Goal: Task Accomplishment & Management: Complete application form

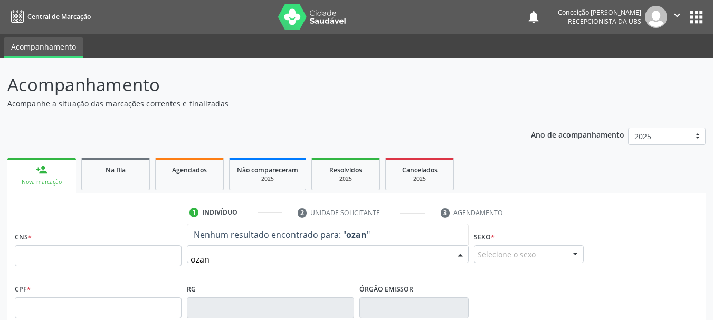
type input "ozana"
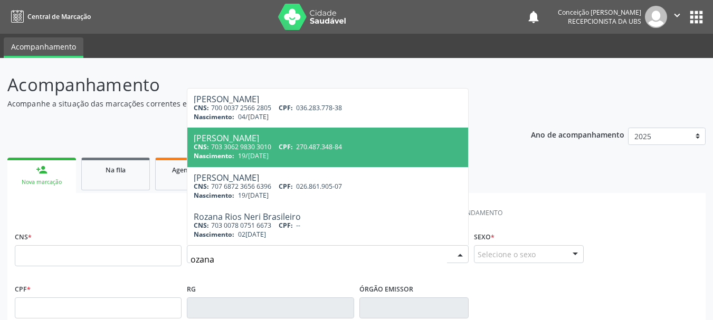
click at [243, 153] on span "19/[DATE]" at bounding box center [253, 155] width 31 height 9
type input "703 3062 9830 3010"
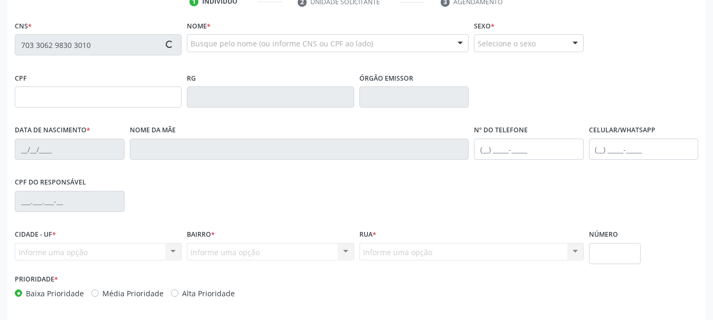
type input "270.487.348-84"
type input "19/[DATE]"
type input "[PERSON_NAME]"
type input "[PHONE_NUMBER]"
type input "384.848.465-04"
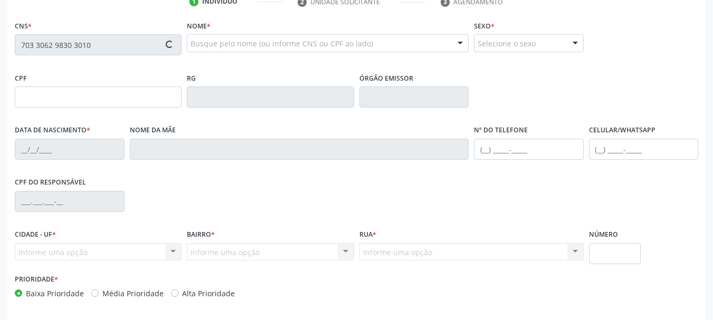
type input "S/N"
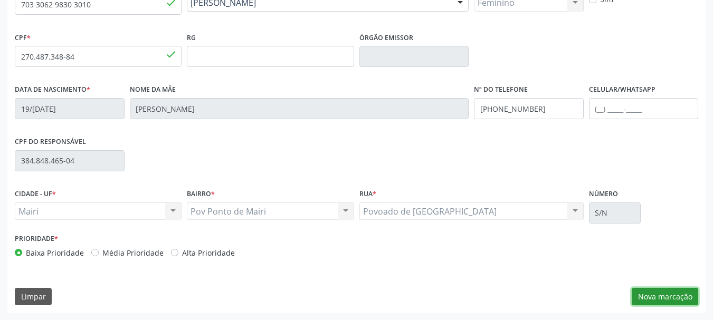
click at [652, 293] on button "Nova marcação" at bounding box center [665, 297] width 66 height 18
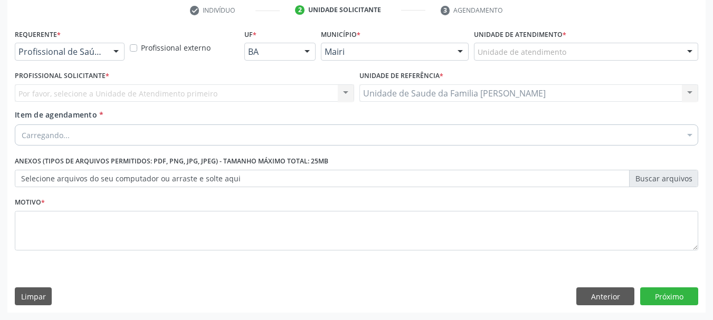
click at [685, 50] on div at bounding box center [690, 52] width 16 height 18
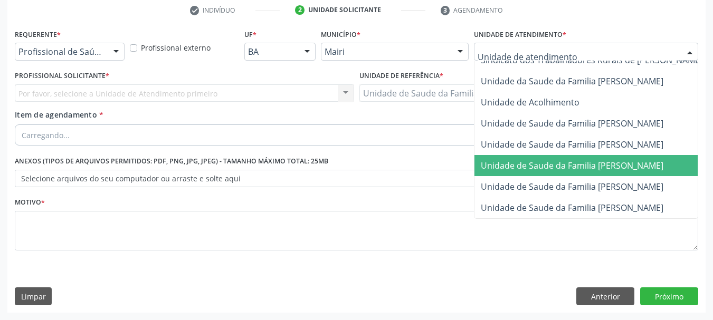
scroll to position [800, 0]
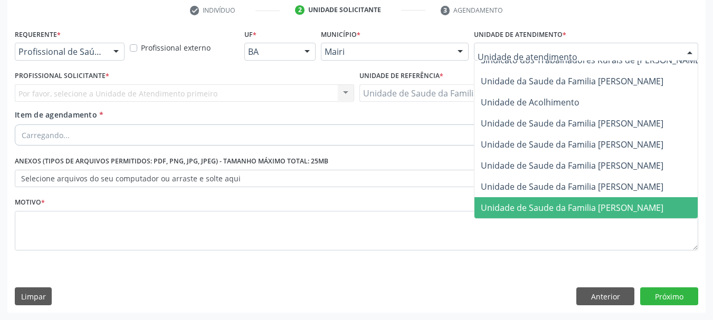
click at [580, 202] on span "Unidade de Saude da Familia [PERSON_NAME]" at bounding box center [572, 208] width 183 height 12
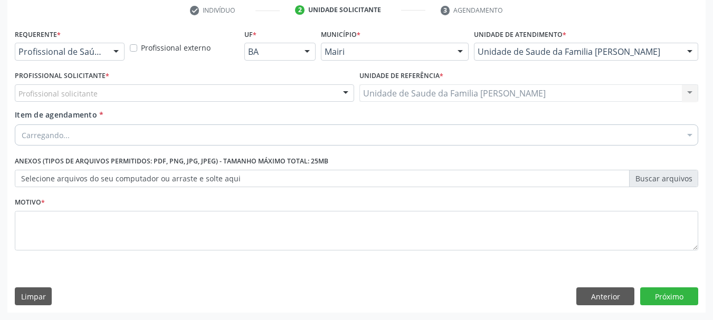
click at [347, 92] on div at bounding box center [346, 94] width 16 height 18
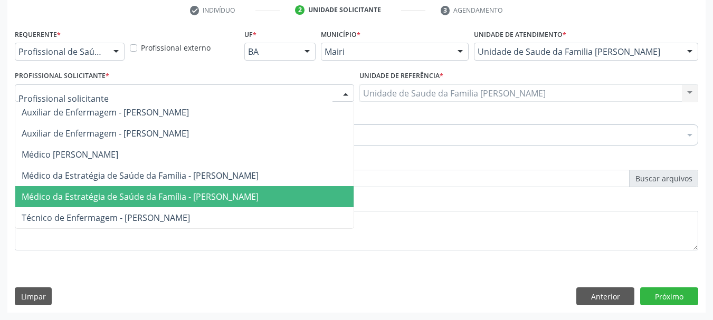
click at [302, 189] on span "Médico da Estratégia de Saúde da Família - [PERSON_NAME]" at bounding box center [184, 196] width 338 height 21
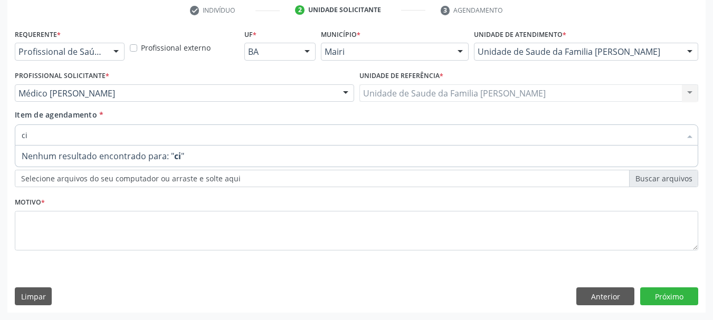
type input "cir"
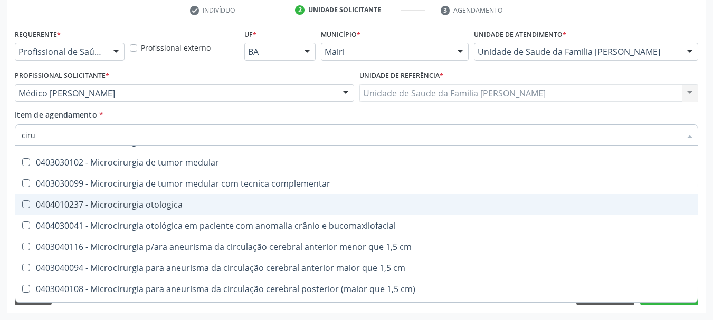
scroll to position [1319, 0]
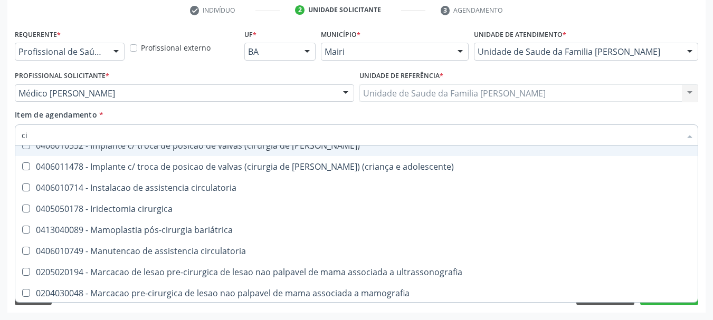
type input "c"
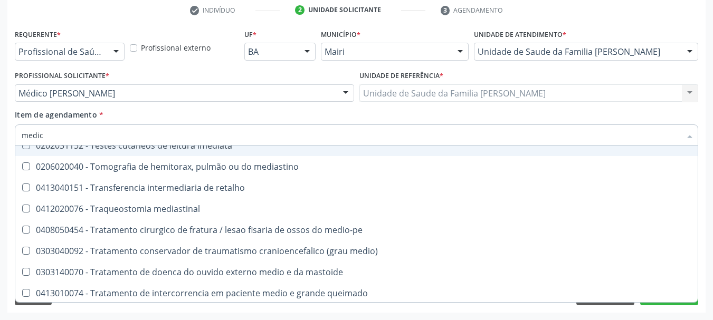
scroll to position [0, 0]
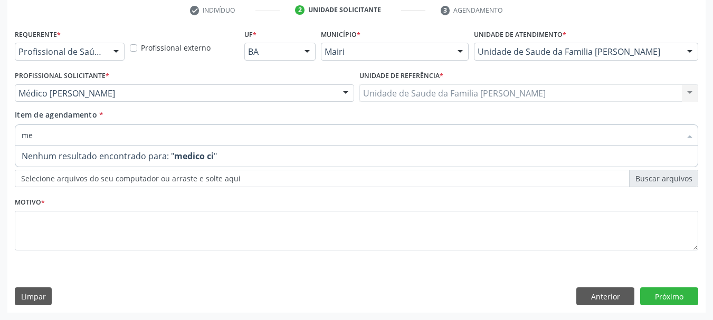
type input "m"
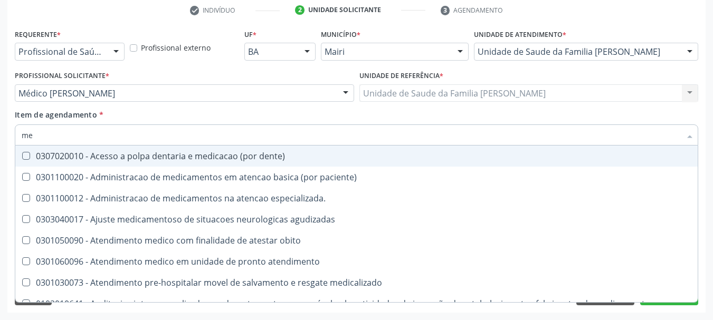
type input "m"
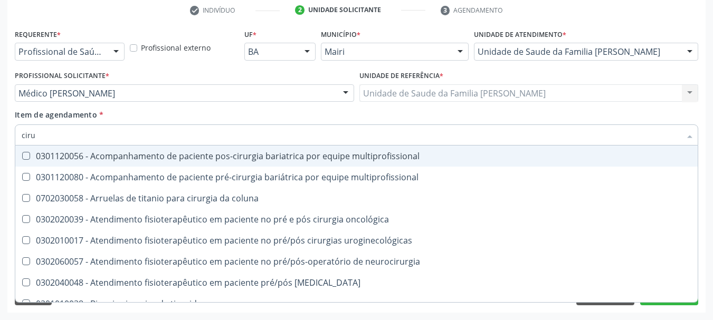
type input "cirur"
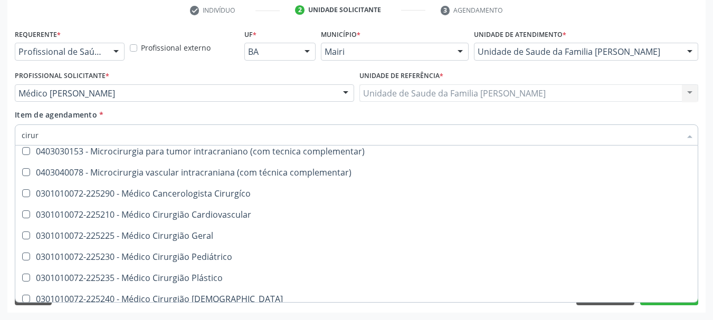
scroll to position [1741, 0]
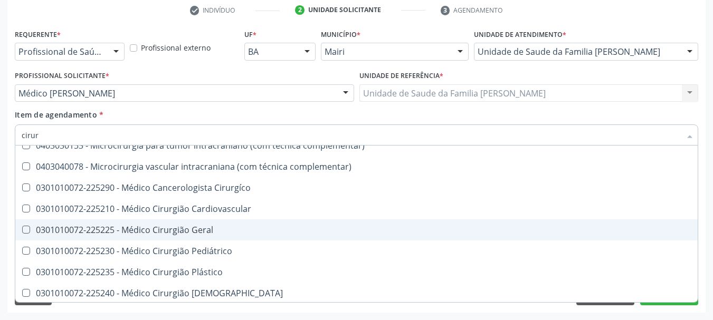
click at [223, 224] on span "0301010072-225225 - Médico Cirurgião Geral" at bounding box center [356, 230] width 682 height 21
checkbox Geral "true"
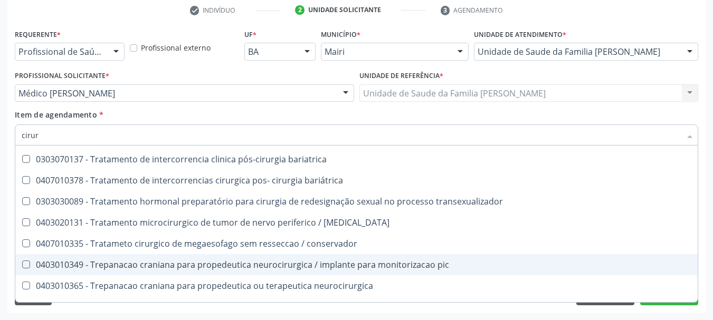
scroll to position [4952, 0]
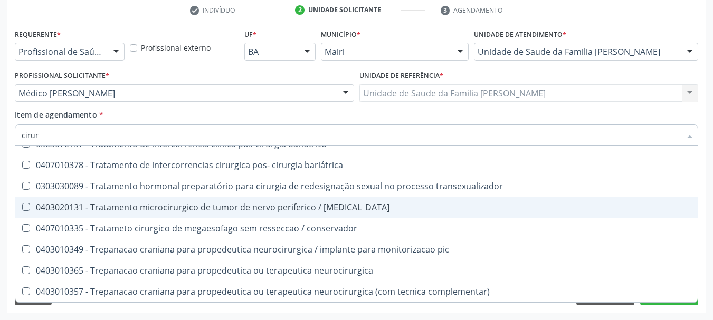
click at [710, 120] on div "Acompanhamento Acompanhe a situação das marcações correntes e finalizadas Relat…" at bounding box center [356, 87] width 713 height 465
checkbox multiprofissional "true"
checkbox Geral "false"
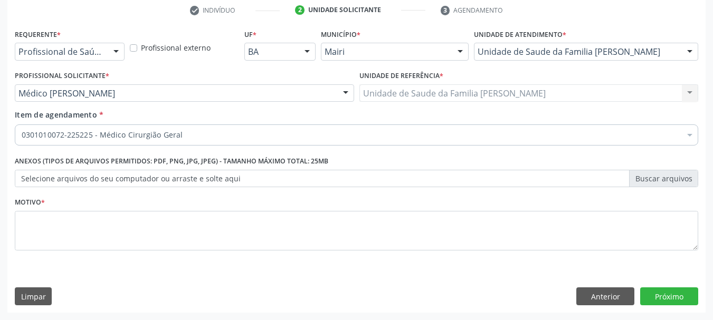
scroll to position [0, 0]
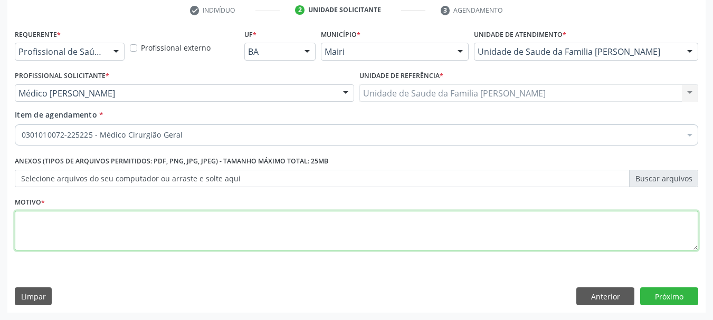
click at [142, 239] on textarea at bounding box center [356, 231] width 683 height 40
type textarea "nodulação"
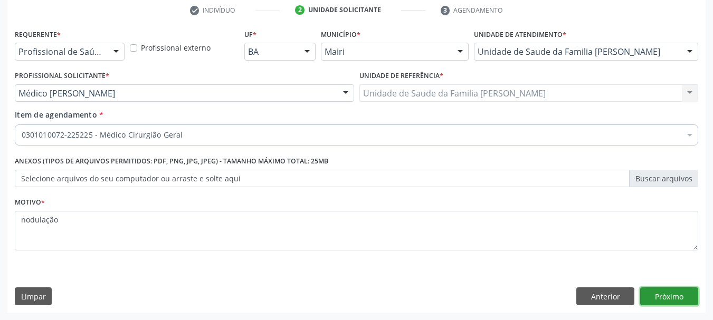
click at [680, 294] on button "Próximo" at bounding box center [669, 297] width 58 height 18
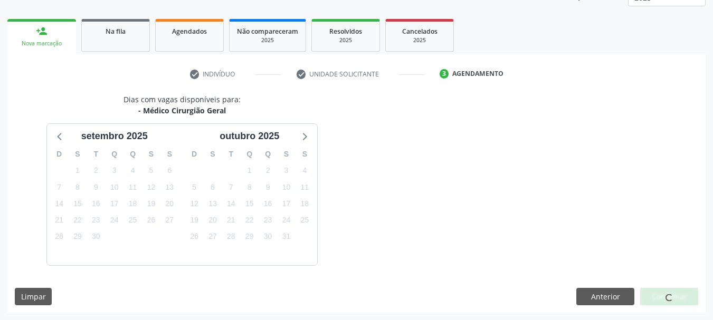
scroll to position [170, 0]
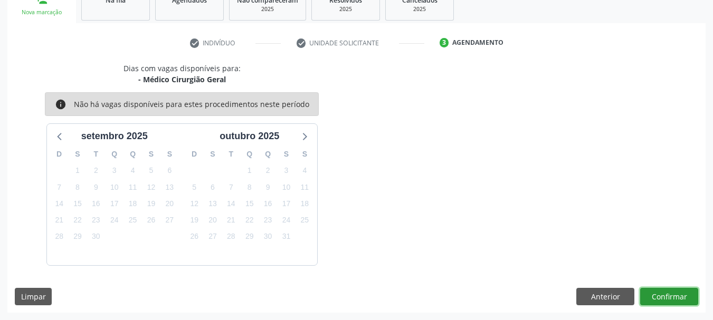
click at [661, 294] on button "Confirmar" at bounding box center [669, 297] width 58 height 18
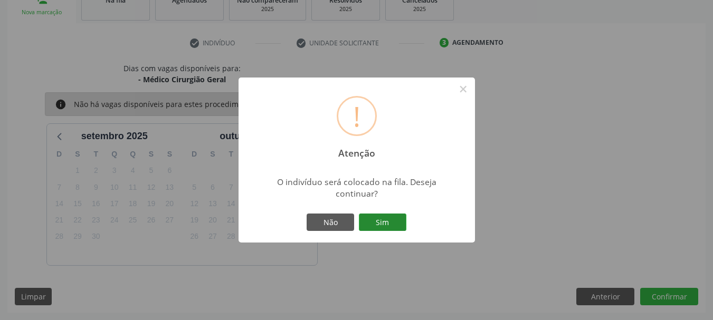
click at [401, 215] on button "Sim" at bounding box center [382, 223] width 47 height 18
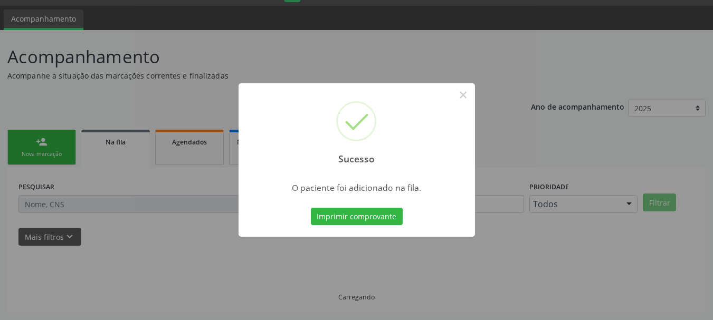
scroll to position [28, 0]
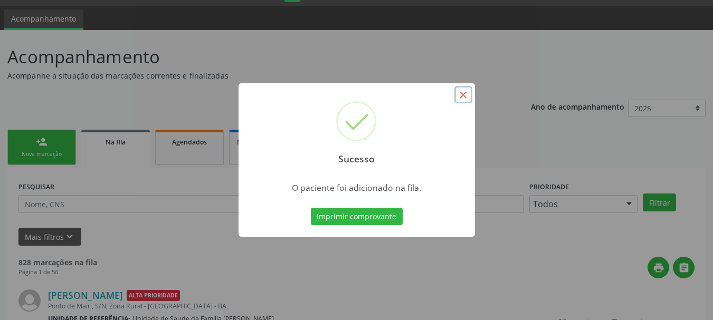
click at [461, 92] on button "×" at bounding box center [463, 95] width 18 height 18
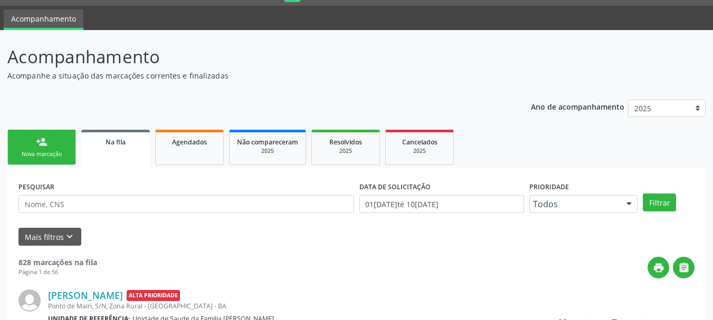
click at [27, 135] on link "person_add Nova marcação" at bounding box center [41, 147] width 69 height 35
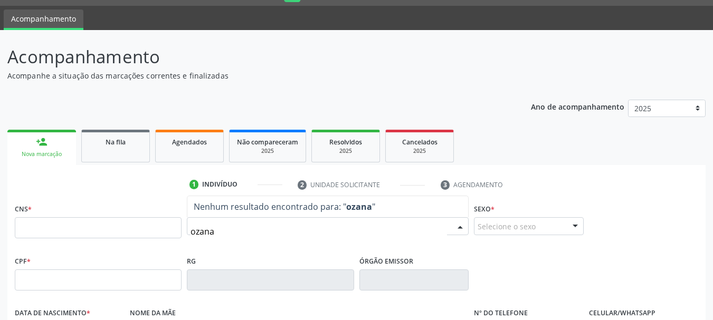
type input "ozana"
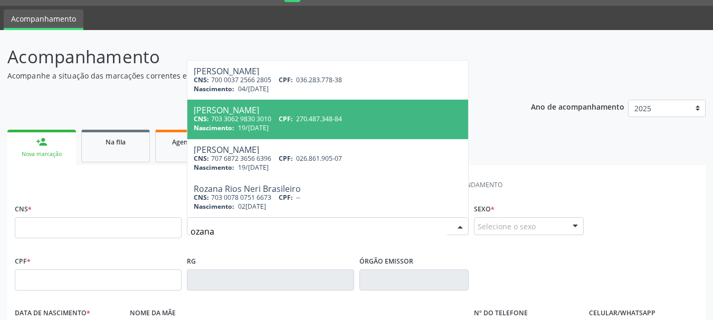
click at [252, 106] on div "[PERSON_NAME]" at bounding box center [328, 110] width 268 height 8
type input "703 3062 9830 3010"
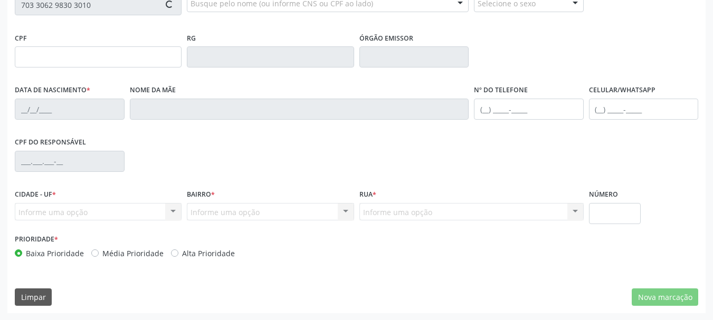
scroll to position [252, 0]
type input "270.487.348-84"
type input "19/[DATE]"
type input "[PERSON_NAME]"
type input "[PHONE_NUMBER]"
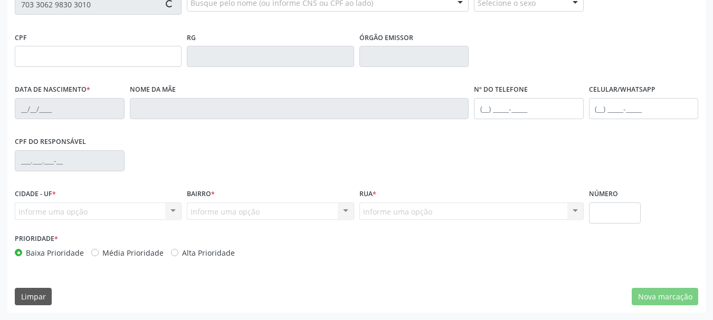
type input "384.848.465-04"
type input "S/N"
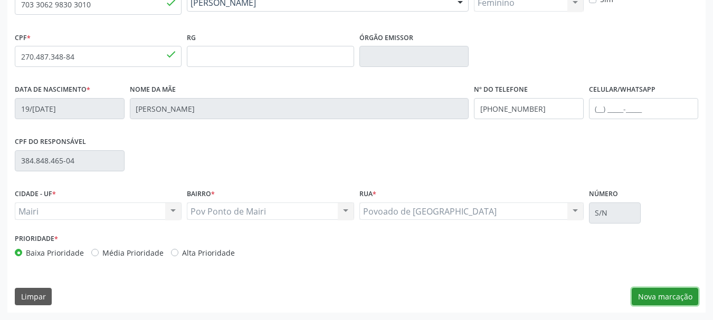
click at [679, 300] on button "Nova marcação" at bounding box center [665, 297] width 66 height 18
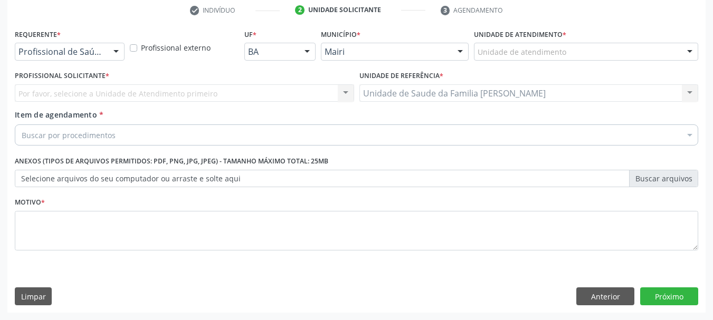
click at [684, 51] on div at bounding box center [690, 52] width 16 height 18
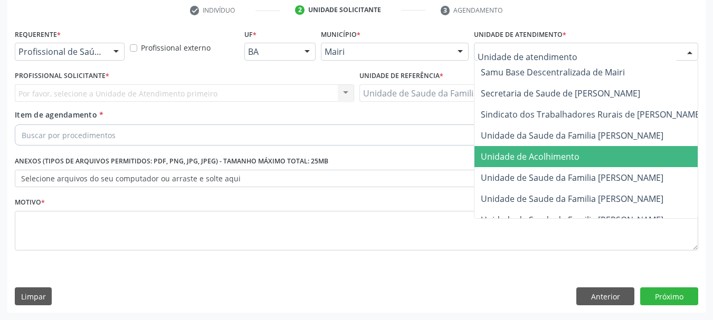
scroll to position [800, 0]
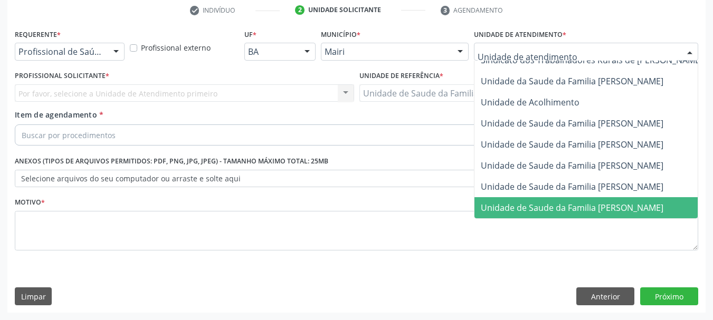
click at [550, 203] on span "Unidade de Saude da Familia [PERSON_NAME]" at bounding box center [572, 208] width 183 height 12
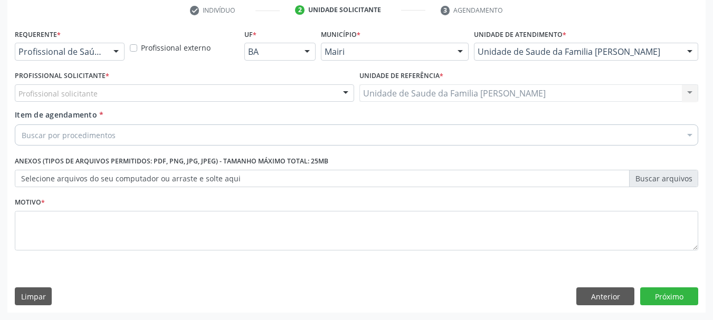
click at [346, 91] on div at bounding box center [346, 94] width 16 height 18
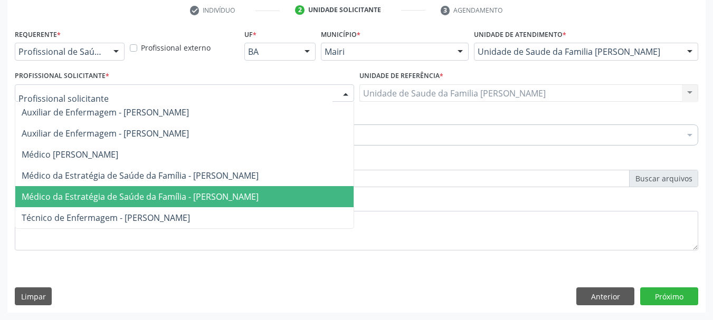
click at [323, 191] on span "Médico da Estratégia de Saúde da Família - [PERSON_NAME]" at bounding box center [184, 196] width 338 height 21
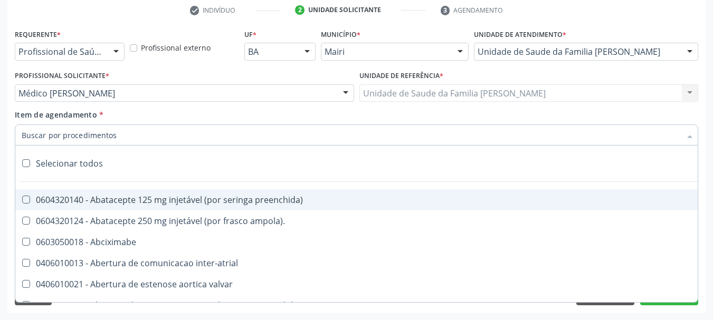
type input "#"
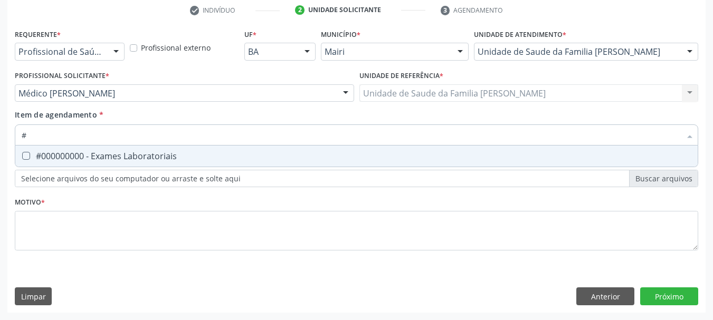
click at [66, 159] on div "#000000000 - Exames Laboratoriais" at bounding box center [357, 156] width 670 height 8
checkbox Laboratoriais "true"
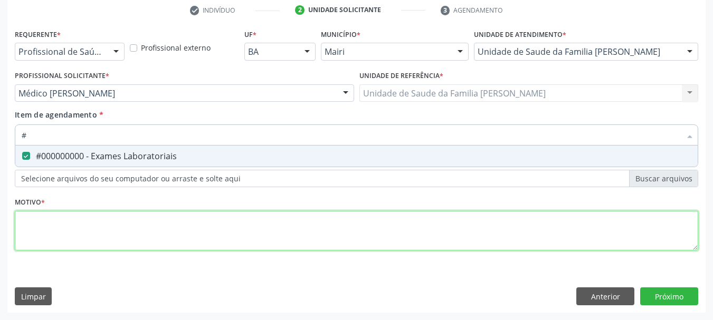
click at [62, 231] on div "Requerente * Profissional de Saúde Profissional de Saúde Paciente Nenhum result…" at bounding box center [356, 145] width 683 height 239
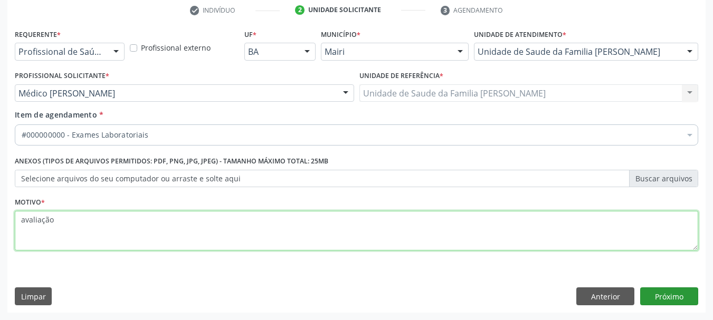
type textarea "avaliação"
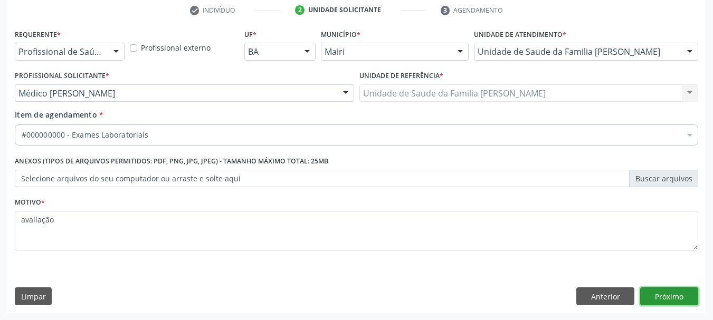
click at [655, 296] on button "Próximo" at bounding box center [669, 297] width 58 height 18
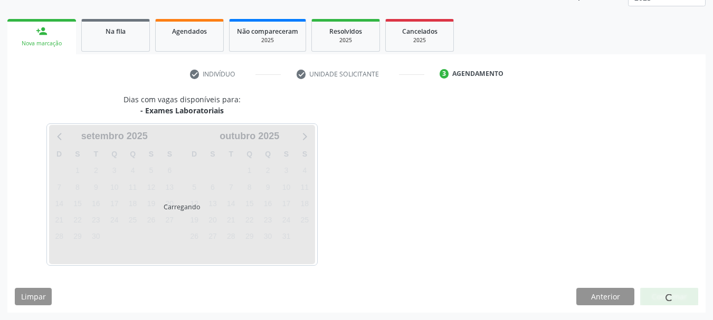
scroll to position [170, 0]
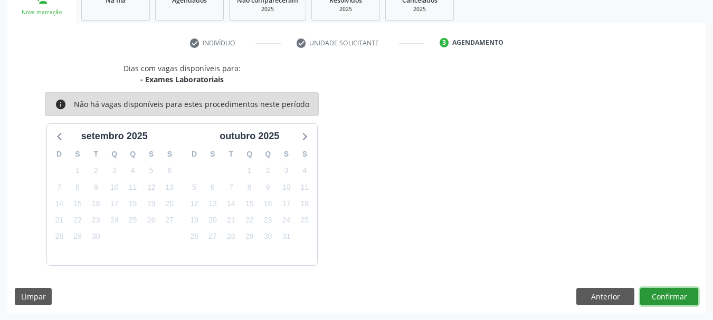
click at [676, 300] on button "Confirmar" at bounding box center [669, 297] width 58 height 18
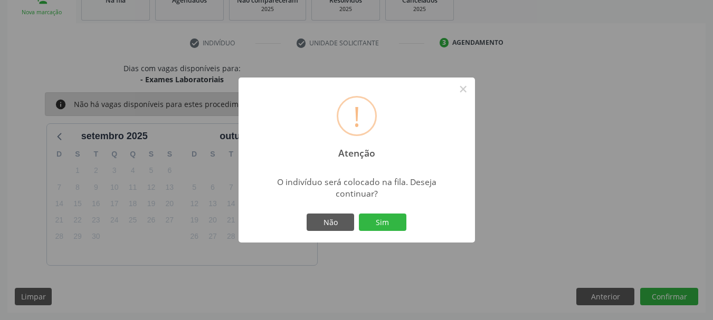
click at [384, 232] on div "Não Sim" at bounding box center [356, 223] width 104 height 22
click at [380, 223] on button "Sim" at bounding box center [382, 223] width 47 height 18
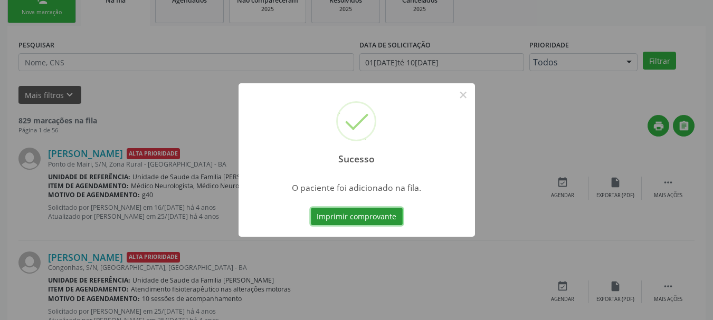
scroll to position [28, 0]
